Goal: Information Seeking & Learning: Learn about a topic

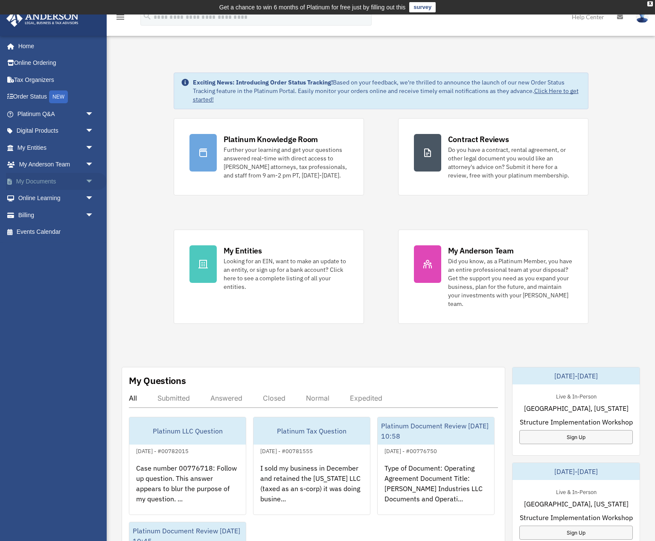
click at [91, 179] on span "arrow_drop_down" at bounding box center [93, 181] width 17 height 17
click at [56, 212] on link "Meeting Minutes" at bounding box center [59, 214] width 95 height 17
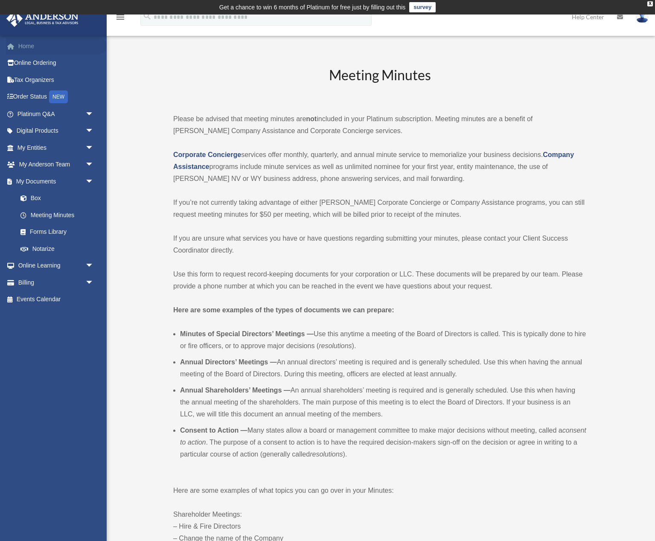
click at [33, 44] on link "Home" at bounding box center [56, 46] width 101 height 17
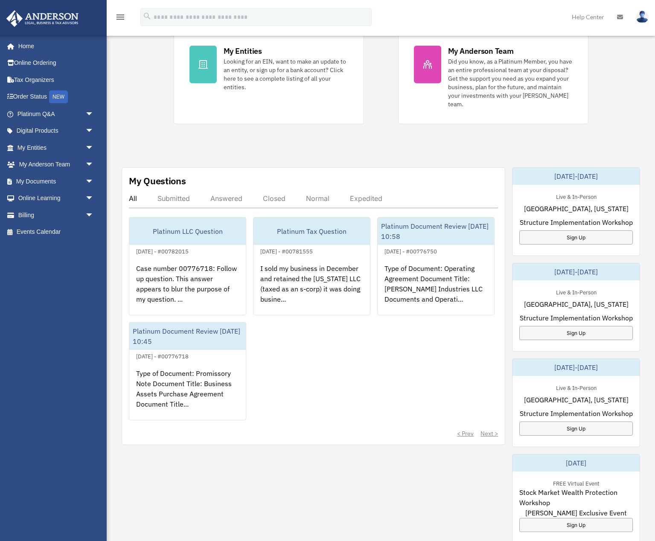
scroll to position [201, 0]
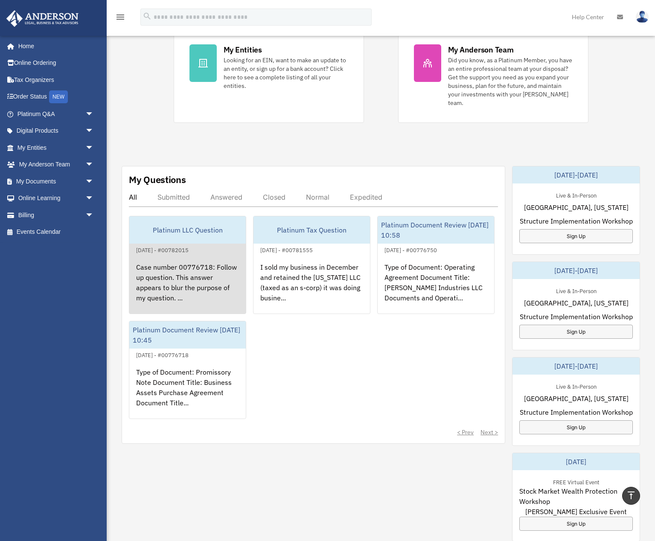
click at [172, 231] on div "Platinum LLC Question" at bounding box center [187, 229] width 116 height 27
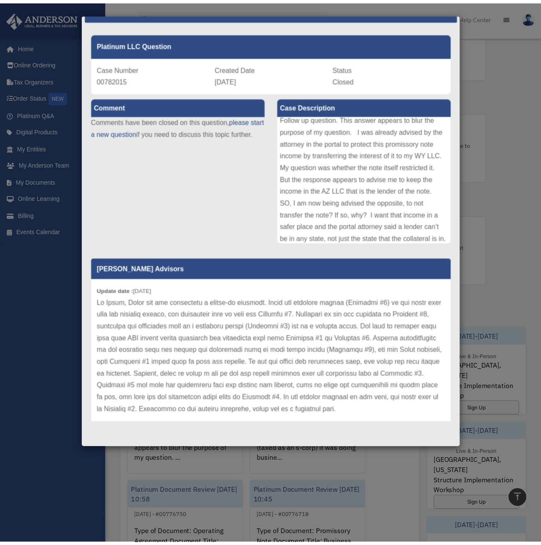
scroll to position [207, 0]
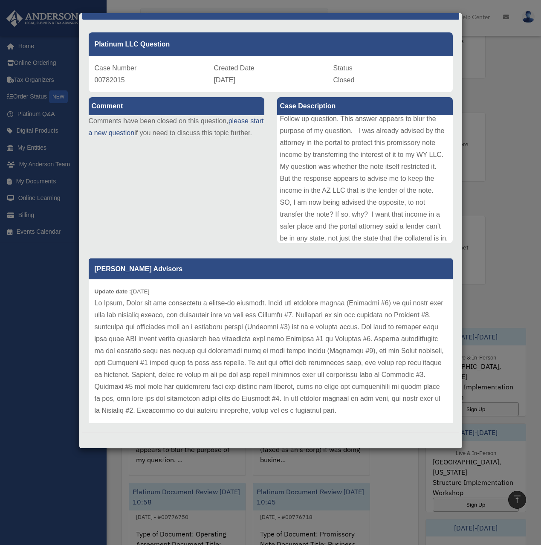
click at [502, 90] on div "Case Detail × Platinum LLC Question Case Number 00782015 Created Date November …" at bounding box center [270, 272] width 541 height 545
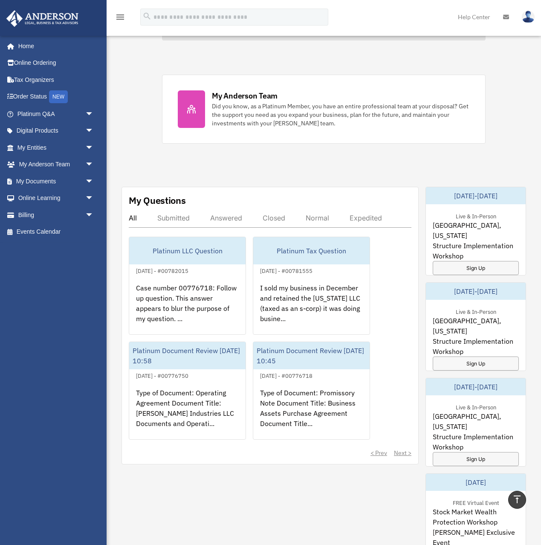
scroll to position [349, 0]
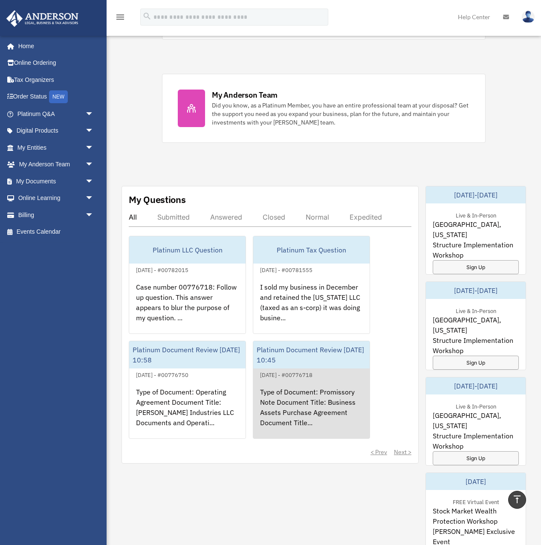
click at [332, 354] on div "Platinum Document Review [DATE] 10:45" at bounding box center [311, 354] width 116 height 27
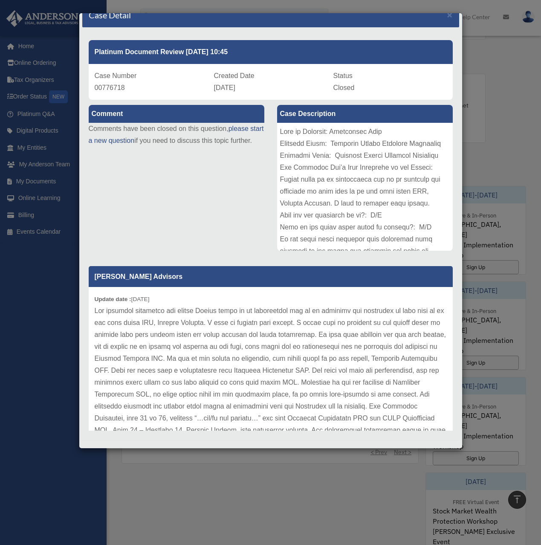
scroll to position [0, 0]
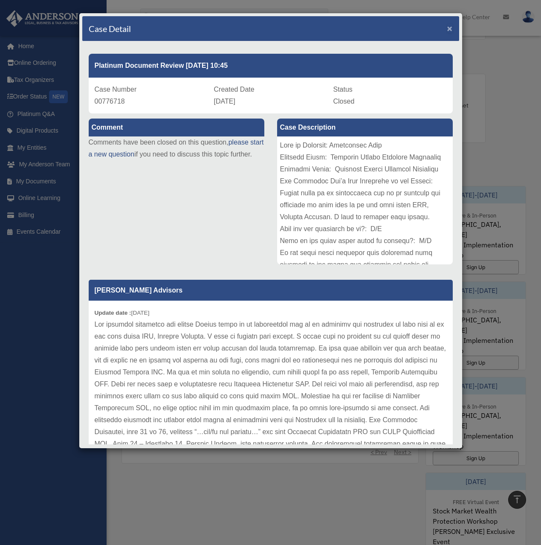
click at [448, 29] on span "×" at bounding box center [450, 28] width 6 height 10
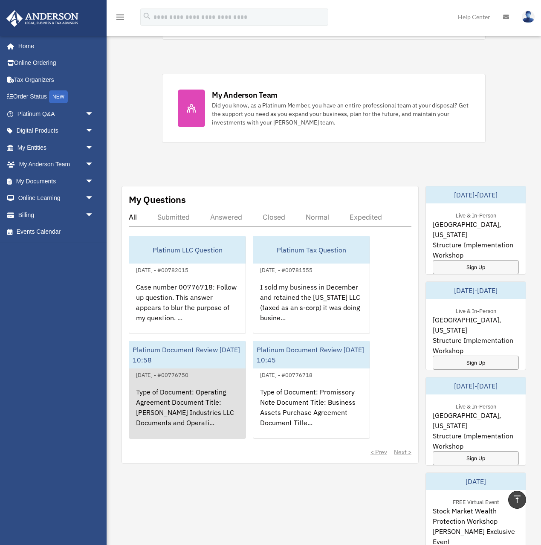
click at [198, 350] on div "Platinum Document Review 11/14/2024 10:58" at bounding box center [187, 354] width 116 height 27
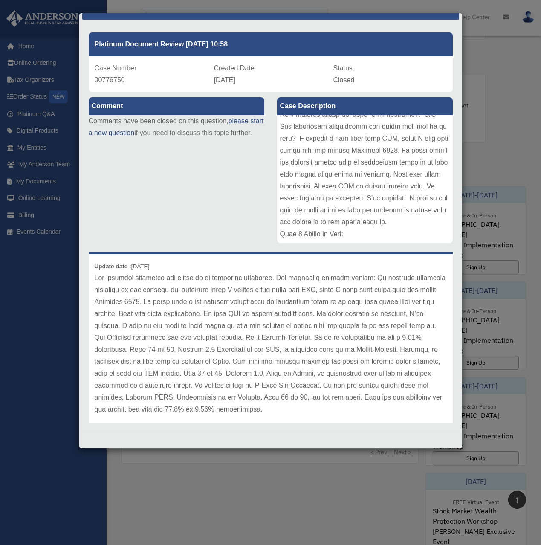
scroll to position [27, 0]
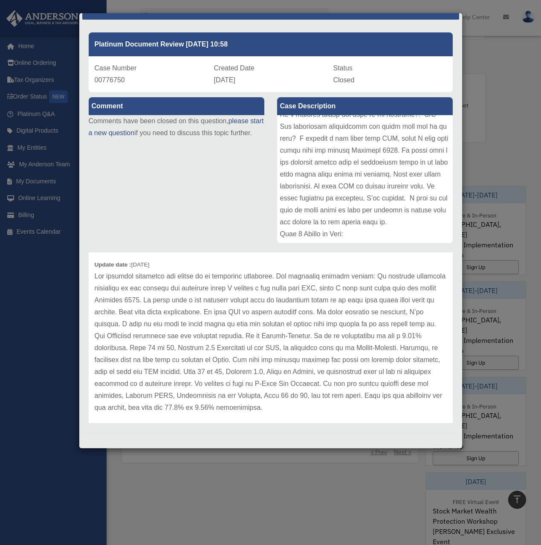
click at [377, 403] on p at bounding box center [271, 341] width 352 height 143
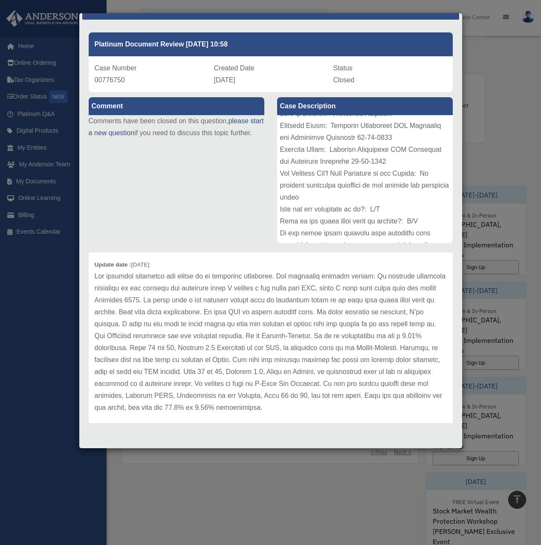
scroll to position [0, 0]
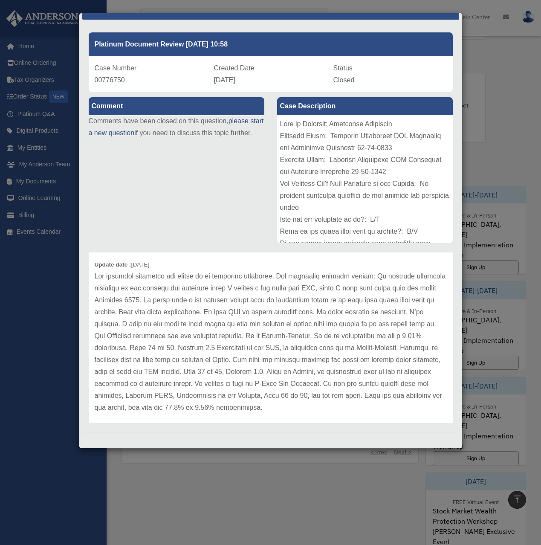
click at [352, 489] on div "Case Detail × Platinum Document Review 11/14/2024 10:58 Case Number 00776750 Cr…" at bounding box center [270, 272] width 541 height 545
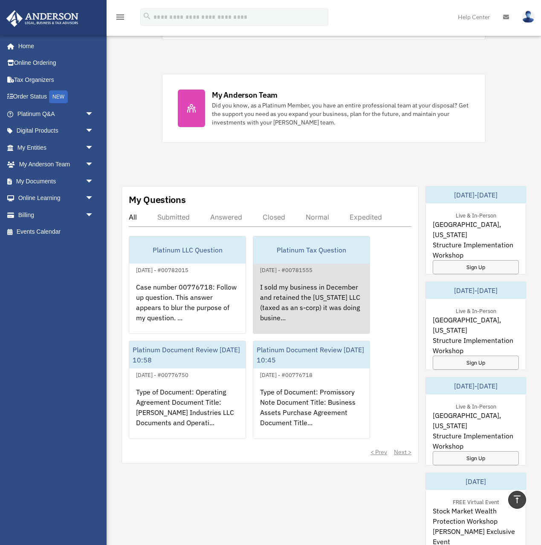
click at [309, 318] on div "I sold my business in December and retained the Arizona LLC (taxed as an s-corp…" at bounding box center [311, 308] width 116 height 67
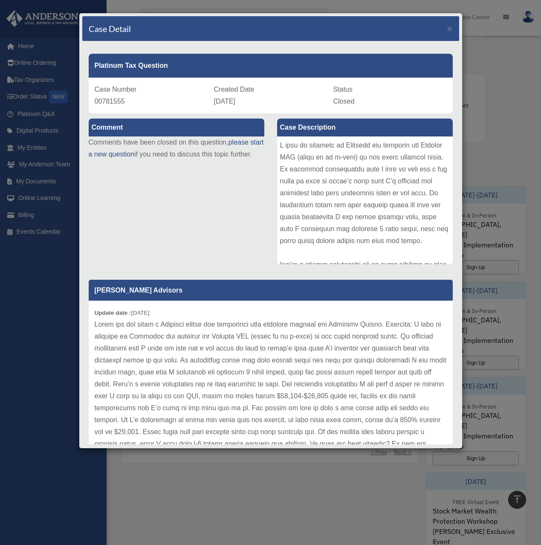
drag, startPoint x: 353, startPoint y: 286, endPoint x: 349, endPoint y: 291, distance: 6.6
click at [349, 291] on p "[PERSON_NAME] Advisors" at bounding box center [271, 290] width 364 height 21
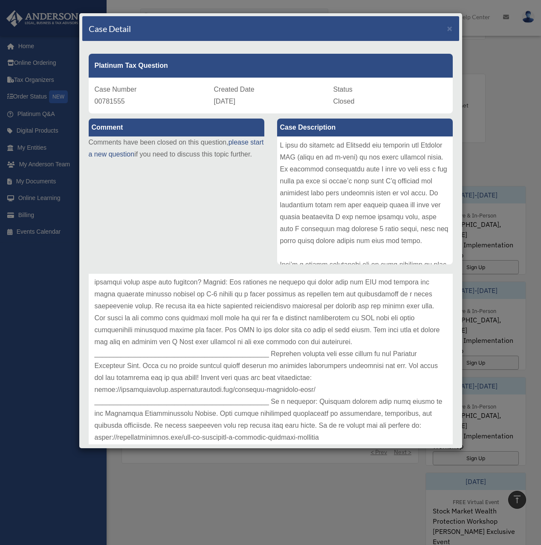
scroll to position [176, 0]
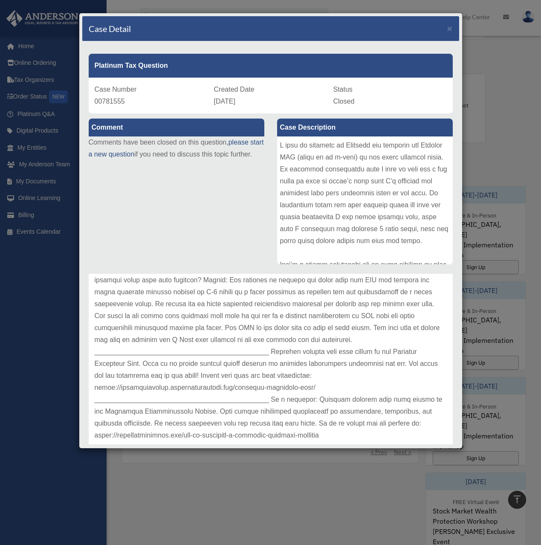
click at [504, 147] on div "Case Detail × Platinum Tax Question Case Number 00781555 Created Date November …" at bounding box center [270, 272] width 541 height 545
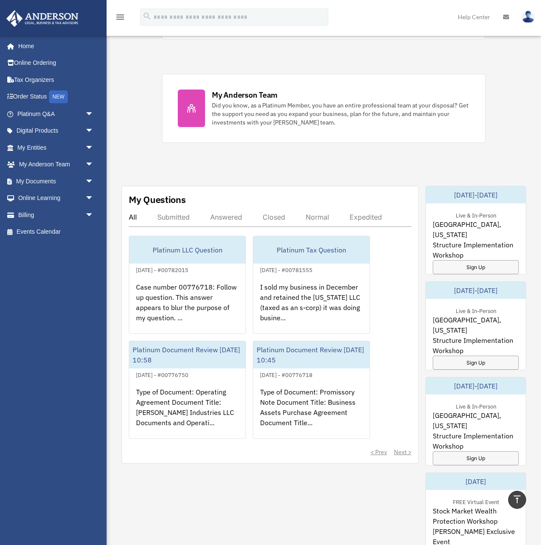
click at [403, 454] on div "< Prev Next >" at bounding box center [270, 452] width 283 height 9
click at [402, 452] on div "< Prev Next >" at bounding box center [270, 452] width 283 height 9
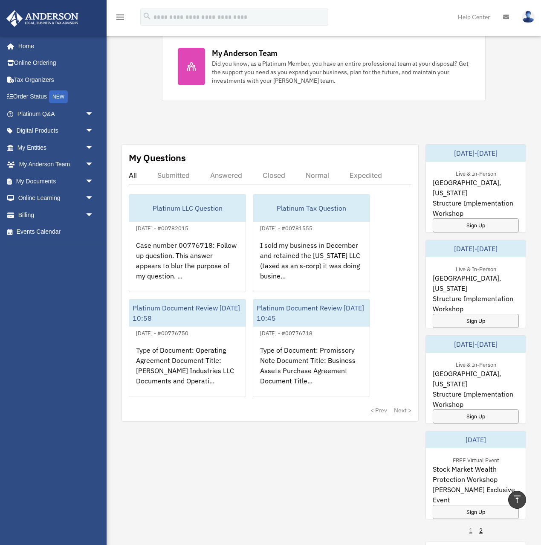
scroll to position [386, 0]
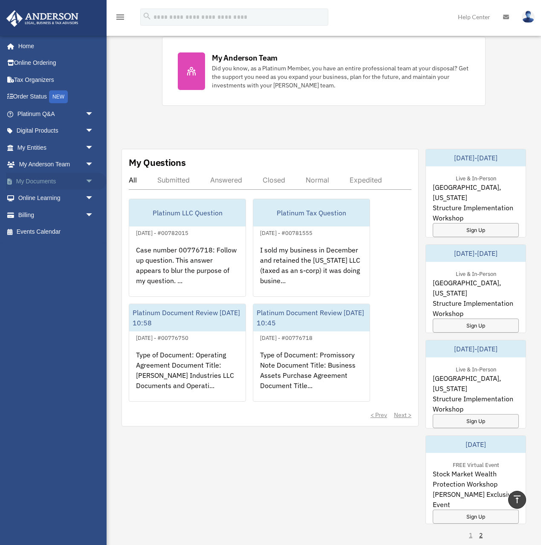
click at [87, 182] on span "arrow_drop_down" at bounding box center [93, 181] width 17 height 17
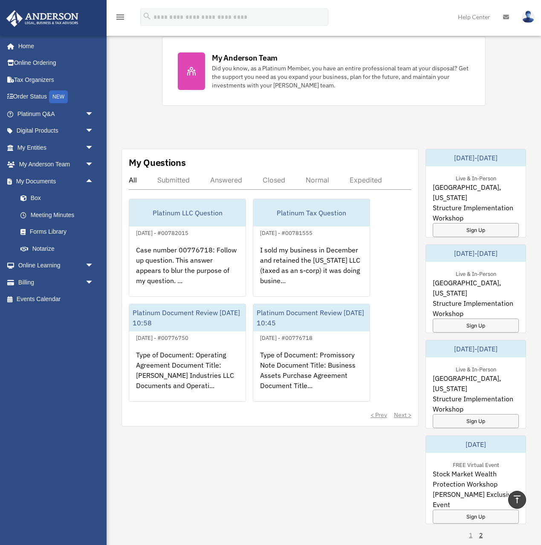
click at [138, 90] on div "Exciting News: Introducing Order Status Tracking! Based on your feedback, we're…" at bounding box center [323, 161] width 447 height 1002
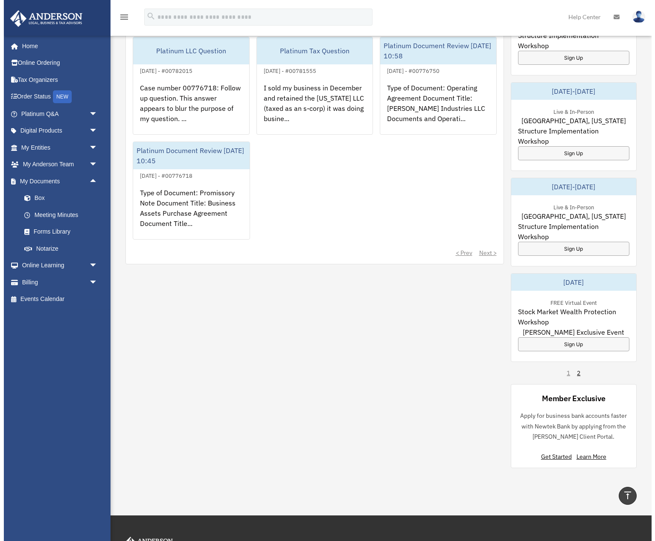
scroll to position [388, 0]
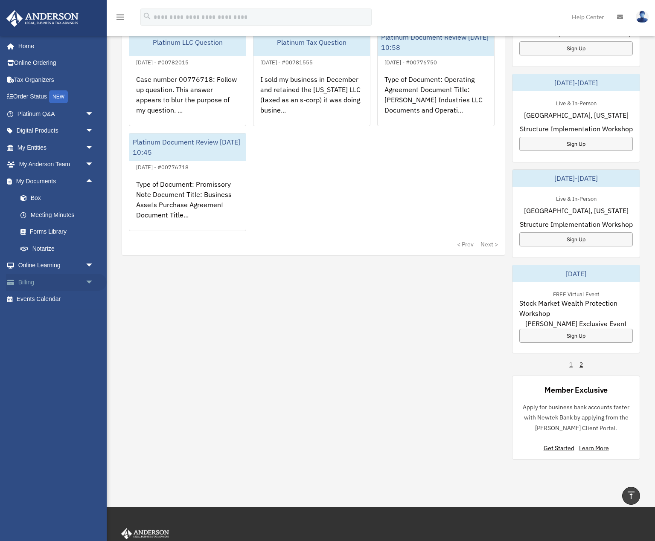
click at [92, 281] on span "arrow_drop_down" at bounding box center [93, 282] width 17 height 17
click at [74, 322] on link "Past Invoices" at bounding box center [59, 316] width 95 height 17
click at [58, 317] on link "Past Invoices" at bounding box center [59, 316] width 95 height 17
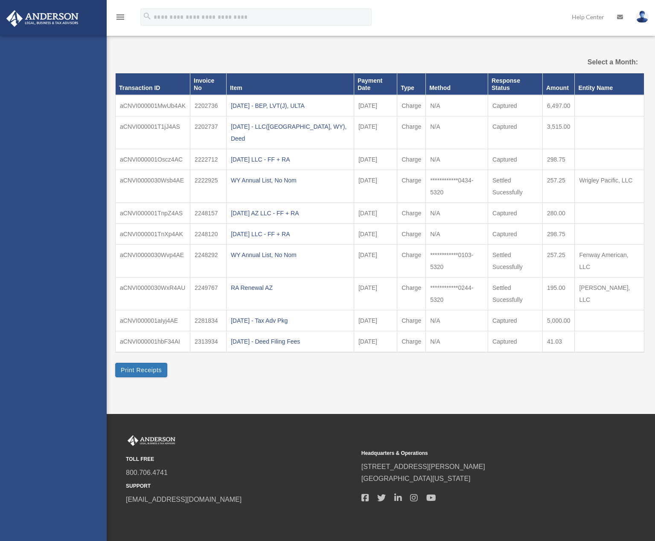
select select
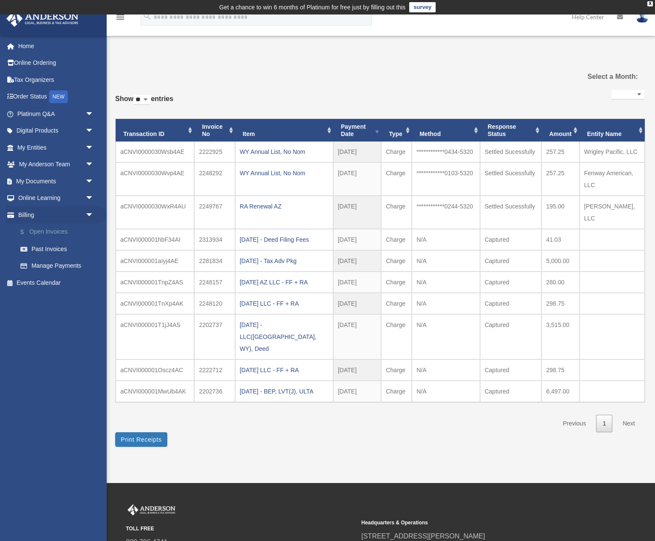
click at [52, 231] on link "$ Open Invoices" at bounding box center [59, 231] width 95 height 17
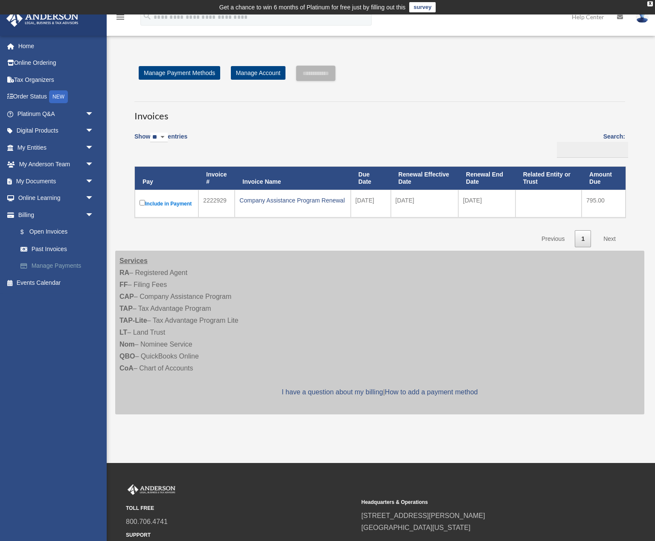
click at [68, 266] on link "Manage Payments" at bounding box center [59, 266] width 95 height 17
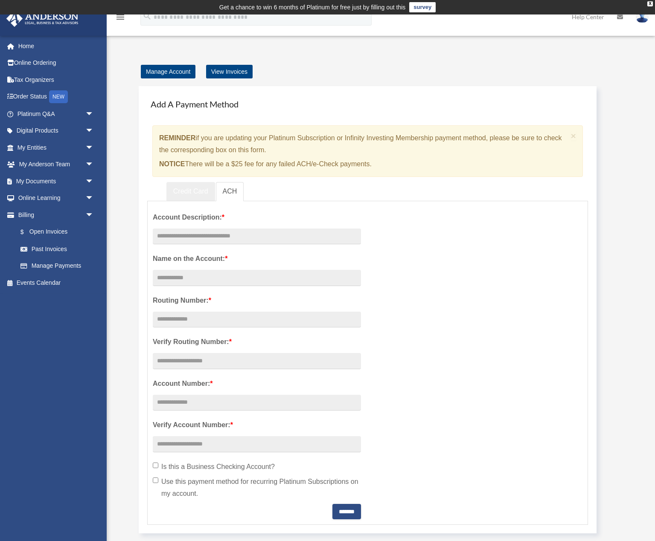
click at [173, 190] on link "Credit Card" at bounding box center [190, 191] width 49 height 19
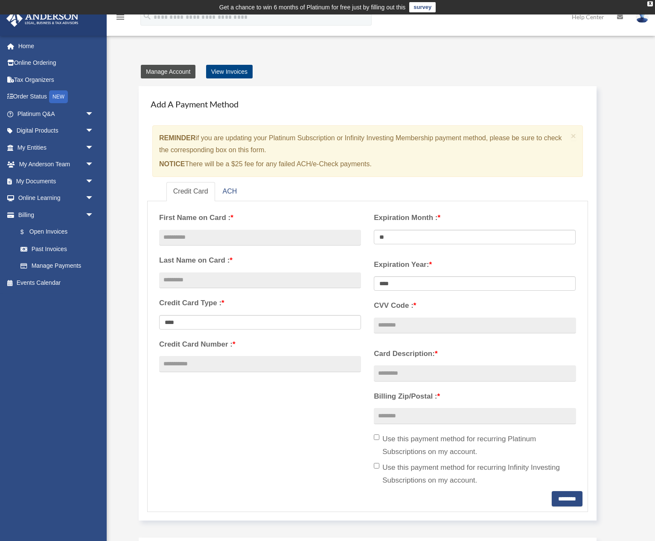
click at [180, 73] on link "Manage Account" at bounding box center [168, 72] width 55 height 14
click at [230, 69] on link "View Invoices" at bounding box center [229, 72] width 46 height 14
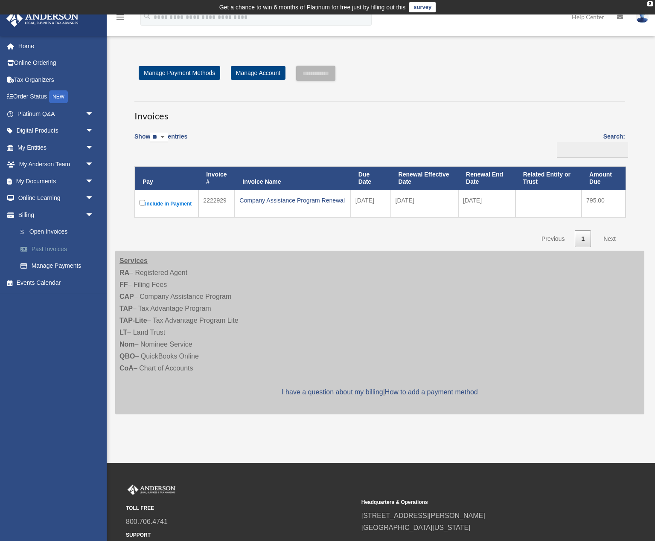
click at [70, 250] on link "Past Invoices" at bounding box center [59, 248] width 95 height 17
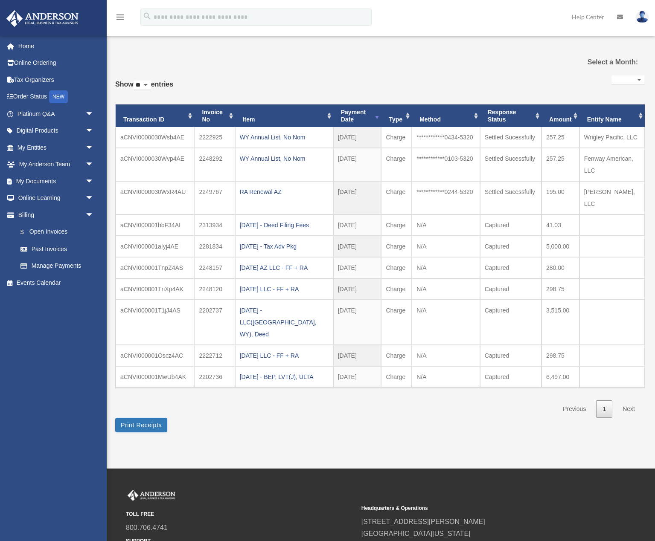
select select
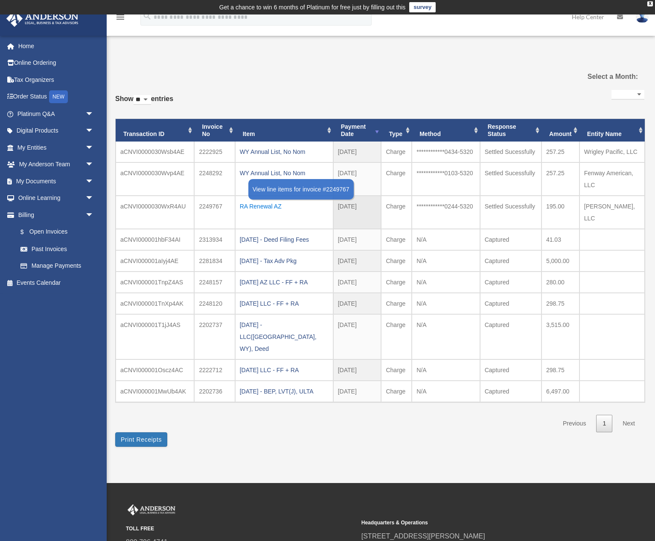
click at [267, 207] on div "RA Renewal AZ" at bounding box center [284, 206] width 89 height 12
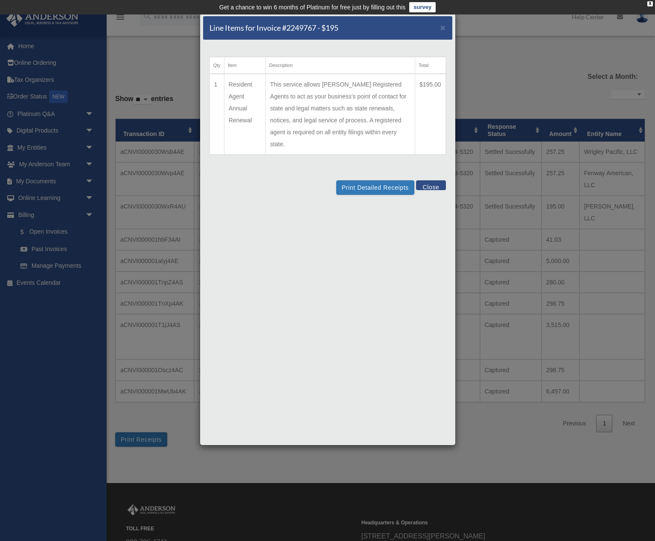
click at [424, 180] on button "Close" at bounding box center [430, 185] width 29 height 10
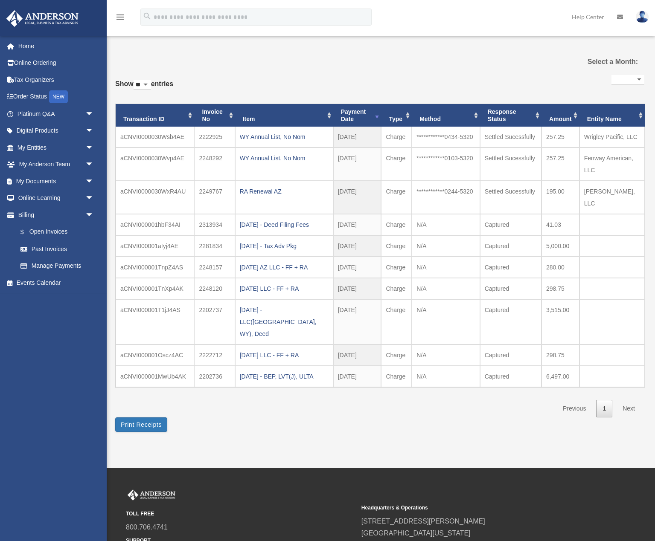
scroll to position [17, 0]
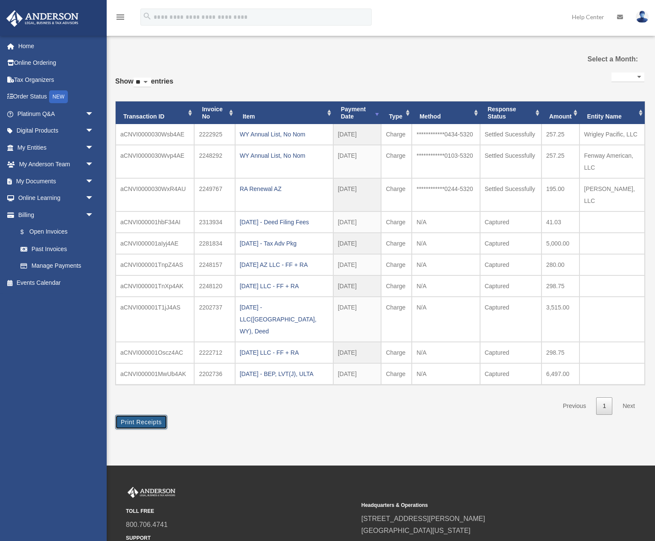
click at [156, 415] on button "Print Receipts" at bounding box center [141, 422] width 52 height 14
click at [630, 397] on link "Next" at bounding box center [628, 405] width 25 height 17
click at [151, 83] on select "** ** ** ***" at bounding box center [141, 83] width 17 height 10
select select "***"
click at [90, 130] on span "arrow_drop_down" at bounding box center [93, 130] width 17 height 17
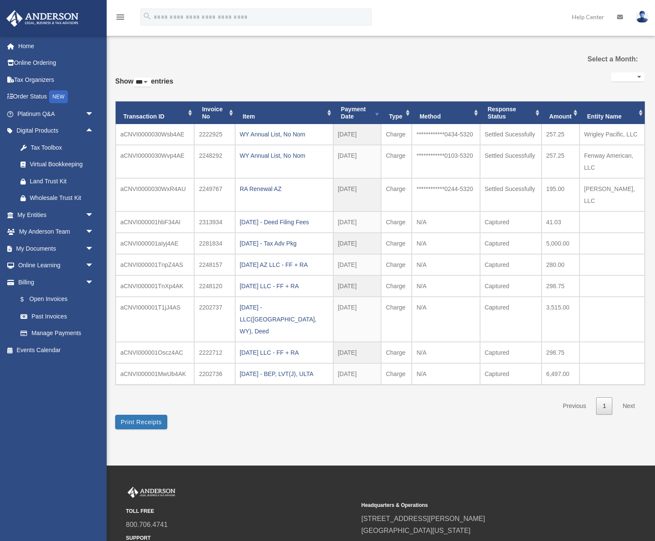
click at [198, 72] on div "**********" at bounding box center [379, 242] width 529 height 345
click at [87, 214] on span "arrow_drop_down" at bounding box center [93, 214] width 17 height 17
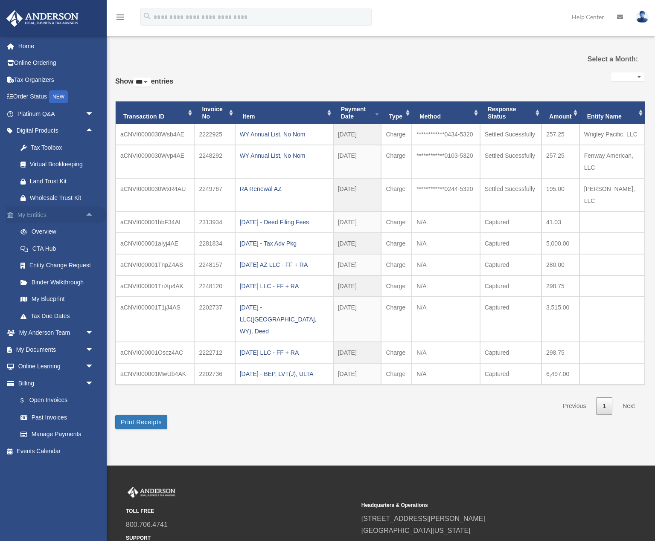
click at [89, 214] on span "arrow_drop_up" at bounding box center [93, 214] width 17 height 17
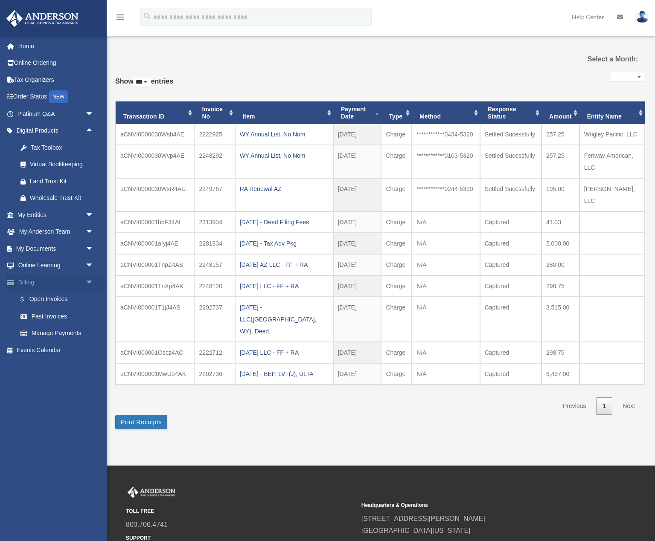
click at [94, 283] on span "arrow_drop_down" at bounding box center [93, 282] width 17 height 17
click at [89, 248] on span "arrow_drop_down" at bounding box center [93, 248] width 17 height 17
click at [70, 263] on link "Box" at bounding box center [59, 265] width 95 height 17
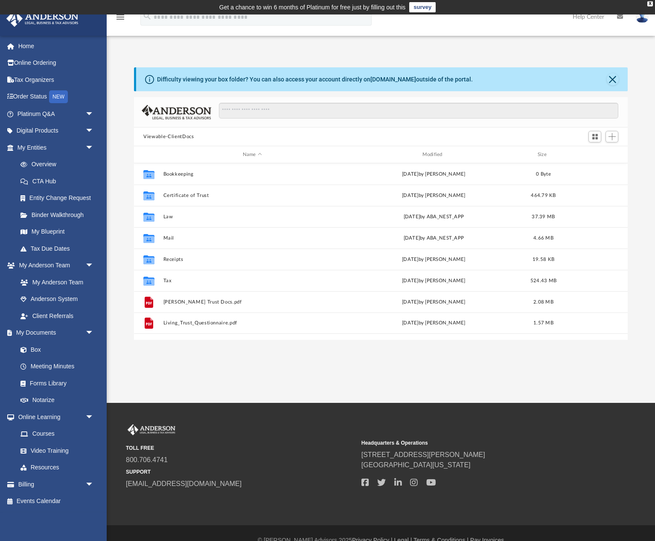
scroll to position [194, 493]
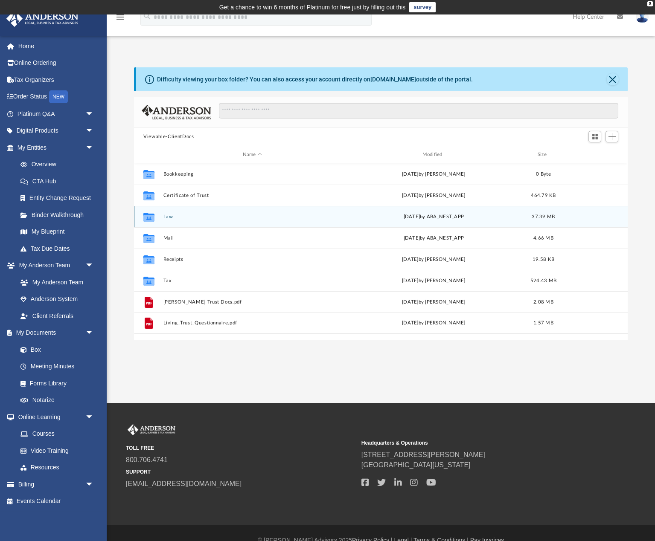
click at [228, 220] on div "Collaborated Folder Law [DATE] by ABA_NEST_APP 37.39 MB" at bounding box center [380, 216] width 493 height 21
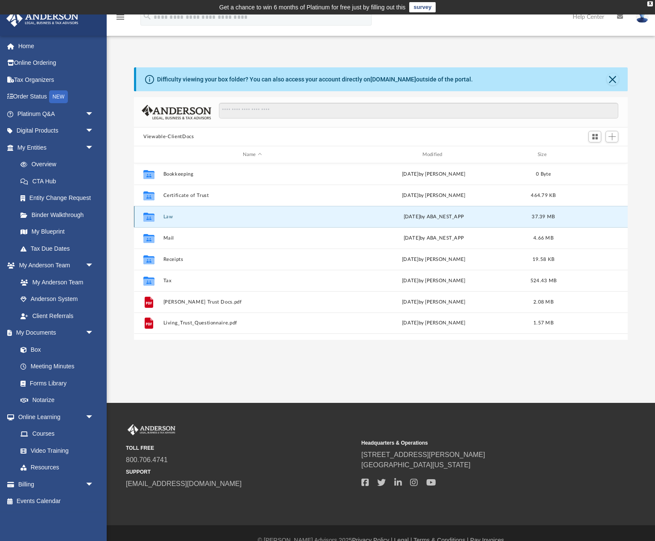
click at [228, 220] on div "Collaborated Folder Law [DATE] by ABA_NEST_APP 37.39 MB" at bounding box center [380, 216] width 493 height 21
click at [349, 58] on div "Difficulty viewing your box folder? You can also access your account directly o…" at bounding box center [381, 194] width 548 height 290
click at [33, 351] on link "Box" at bounding box center [59, 349] width 95 height 17
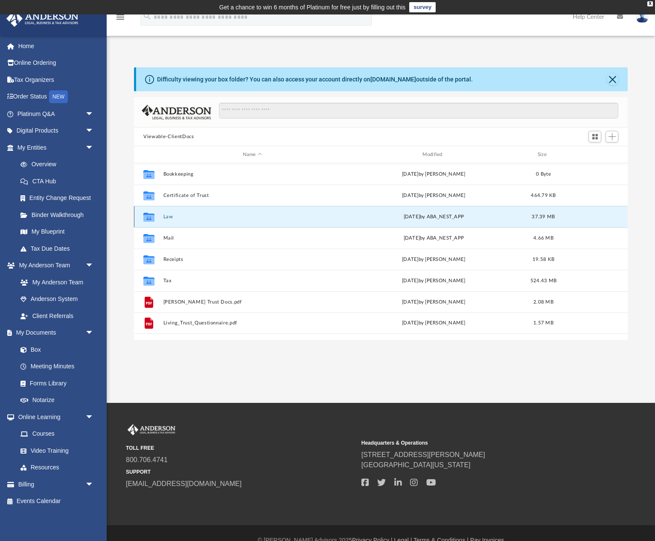
click at [228, 221] on div "Collaborated Folder Law [DATE] by ABA_NEST_APP 37.39 MB" at bounding box center [380, 216] width 493 height 21
click at [55, 231] on link "My Blueprint" at bounding box center [59, 231] width 95 height 17
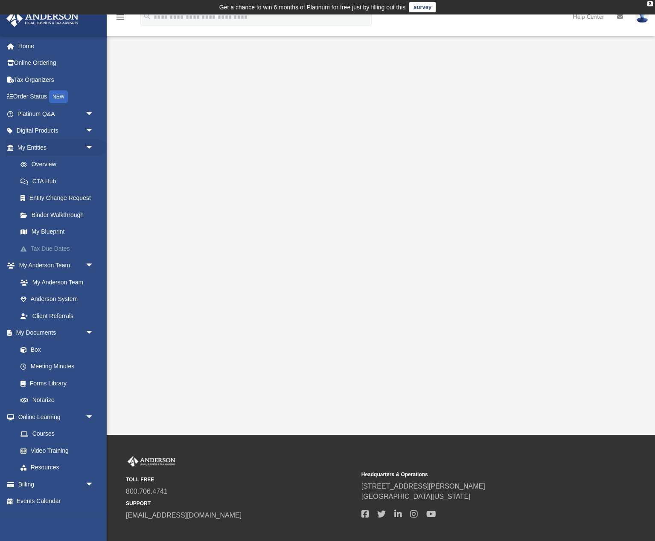
click at [48, 250] on link "Tax Due Dates" at bounding box center [59, 248] width 95 height 17
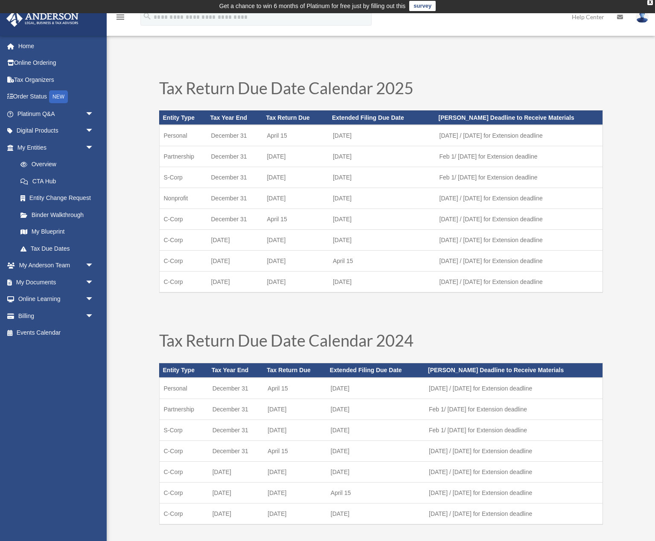
scroll to position [2, 0]
click at [47, 162] on link "Overview" at bounding box center [59, 164] width 95 height 17
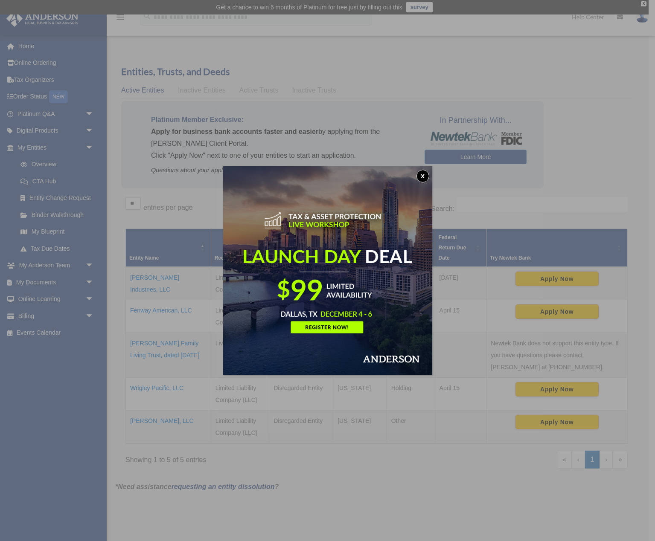
click at [423, 175] on button "x" at bounding box center [422, 176] width 13 height 13
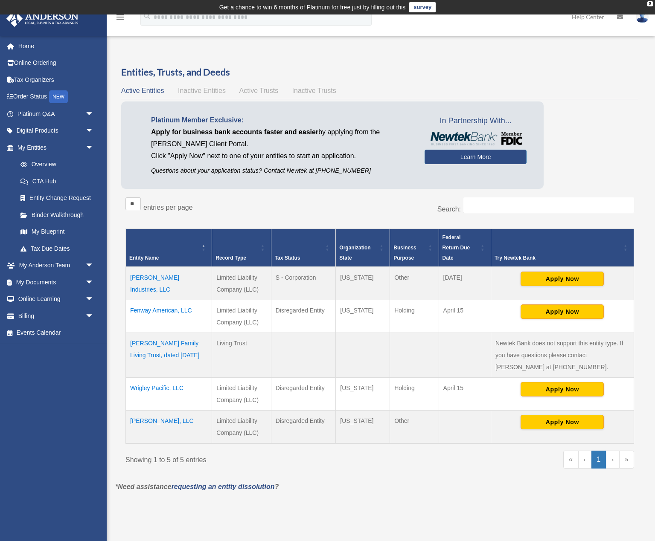
click at [260, 92] on span "Active Trusts" at bounding box center [258, 90] width 39 height 7
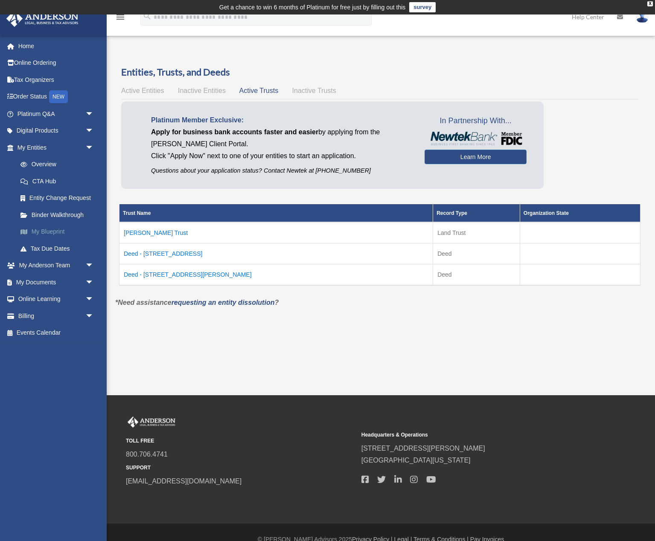
click at [71, 234] on link "My Blueprint" at bounding box center [59, 231] width 95 height 17
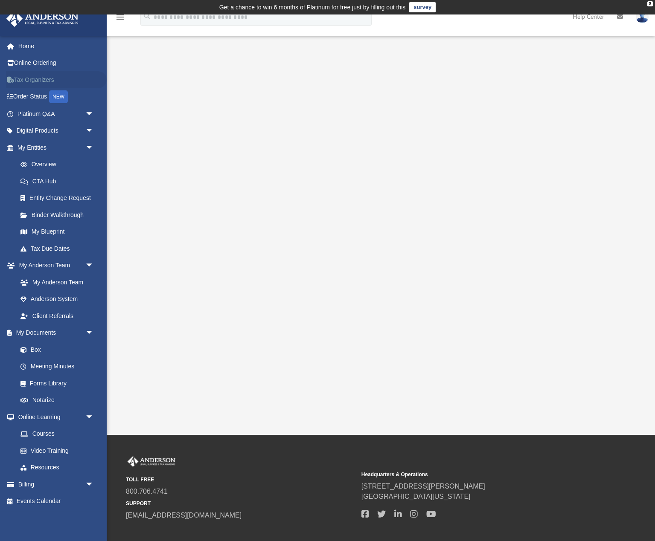
click at [58, 82] on link "Tax Organizers" at bounding box center [56, 79] width 101 height 17
click at [64, 217] on link "Binder Walkthrough" at bounding box center [59, 214] width 95 height 17
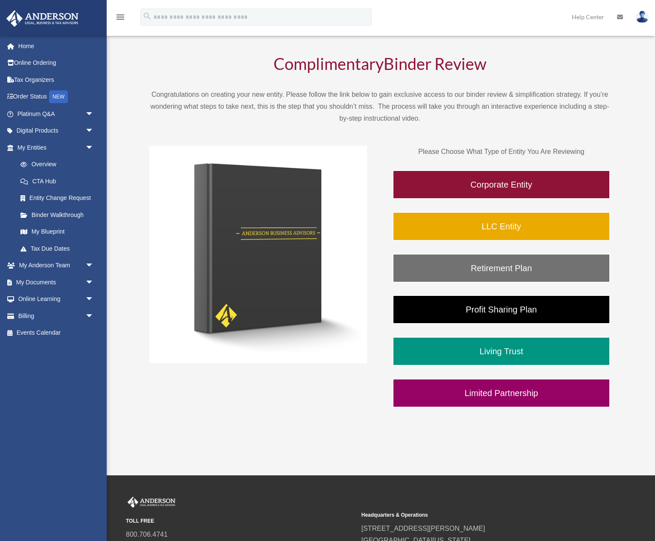
scroll to position [43, 0]
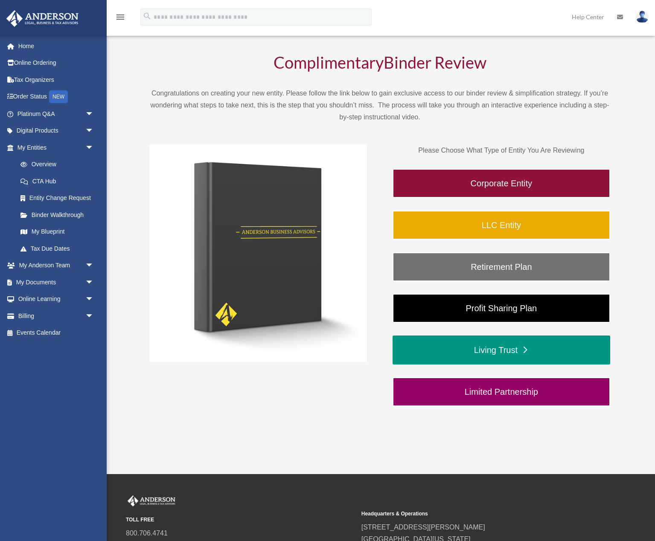
click at [551, 353] on link "Living Trust" at bounding box center [500, 350] width 217 height 29
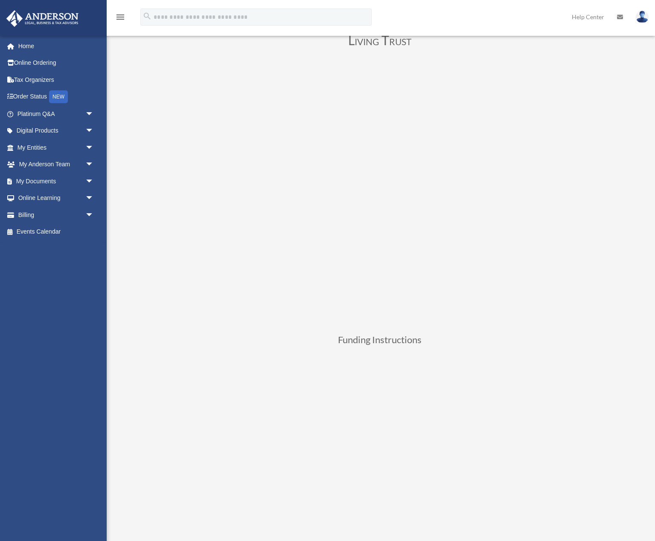
scroll to position [65, 0]
click at [617, 345] on div "Living Trust Funding Instructions" at bounding box center [379, 368] width 529 height 736
click at [92, 149] on span "arrow_drop_down" at bounding box center [93, 147] width 17 height 17
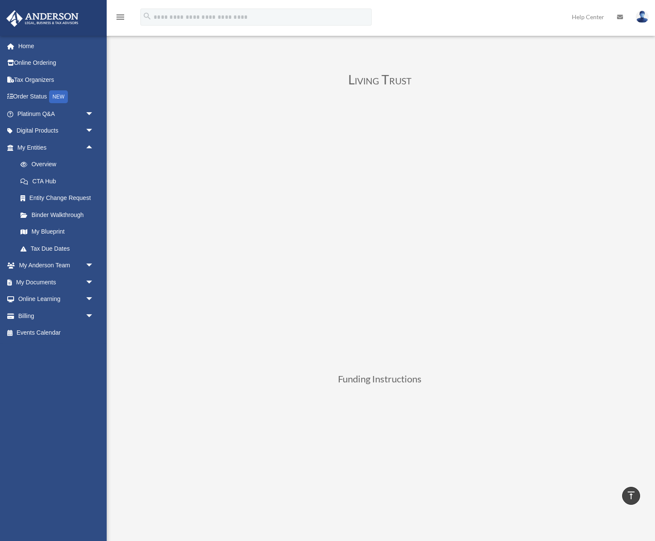
scroll to position [0, 0]
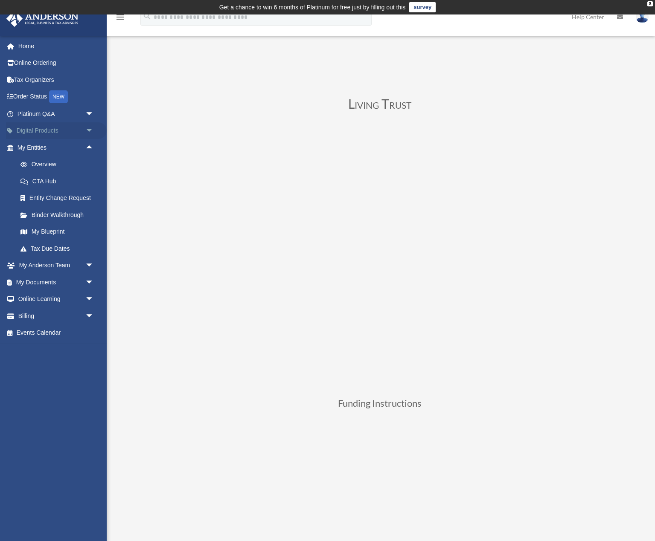
click at [91, 129] on span "arrow_drop_down" at bounding box center [93, 130] width 17 height 17
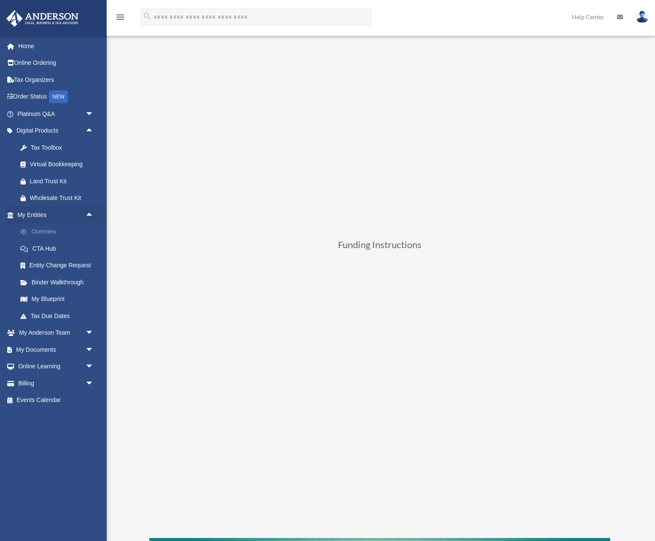
scroll to position [159, 0]
click at [90, 351] on span "arrow_drop_down" at bounding box center [93, 349] width 17 height 17
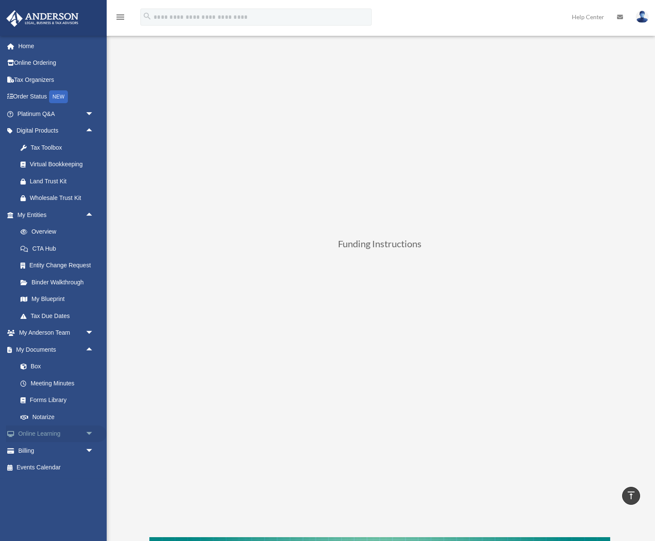
click at [87, 435] on span "arrow_drop_down" at bounding box center [93, 434] width 17 height 17
click at [88, 333] on span "arrow_drop_down" at bounding box center [93, 333] width 17 height 17
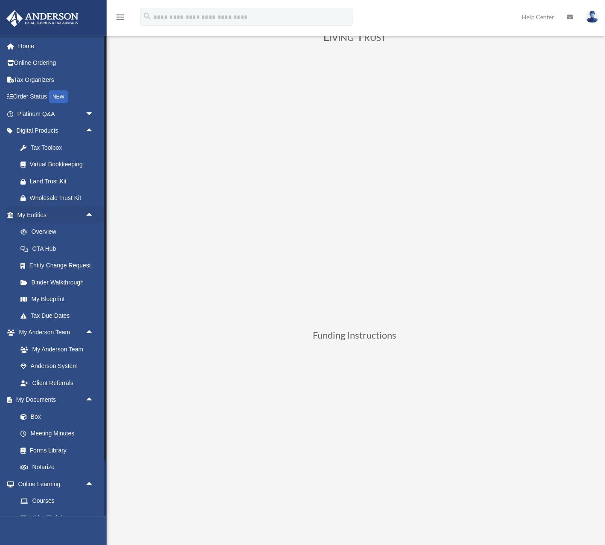
scroll to position [63, 0]
click at [292, 342] on h3 "Funding Instructions" at bounding box center [355, 338] width 461 height 14
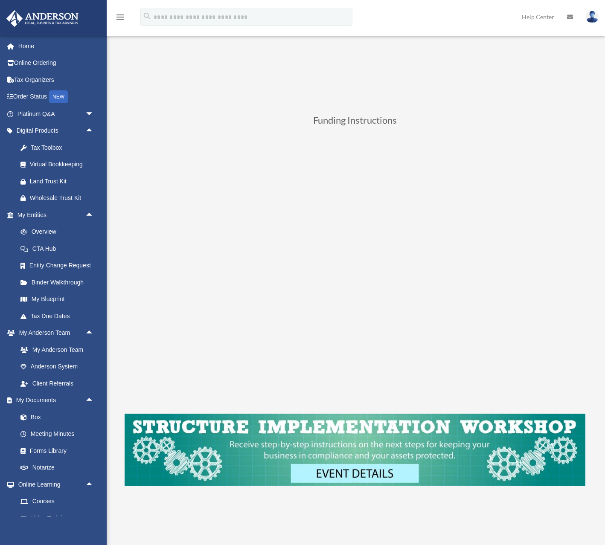
scroll to position [281, 0]
